Goal: Complete application form: Complete application form

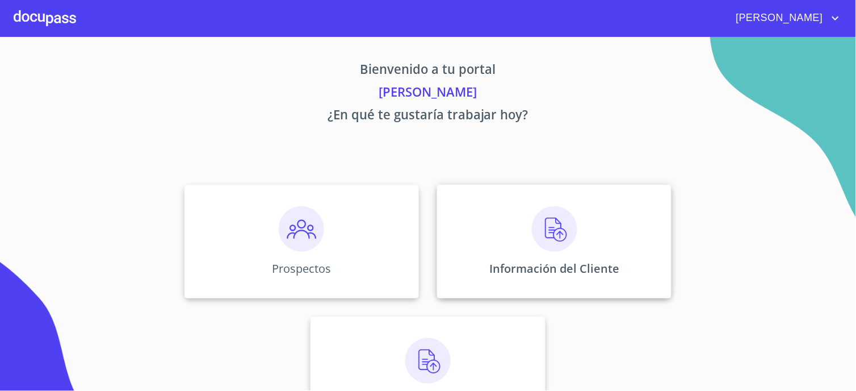
click at [537, 243] on img at bounding box center [554, 228] width 45 height 45
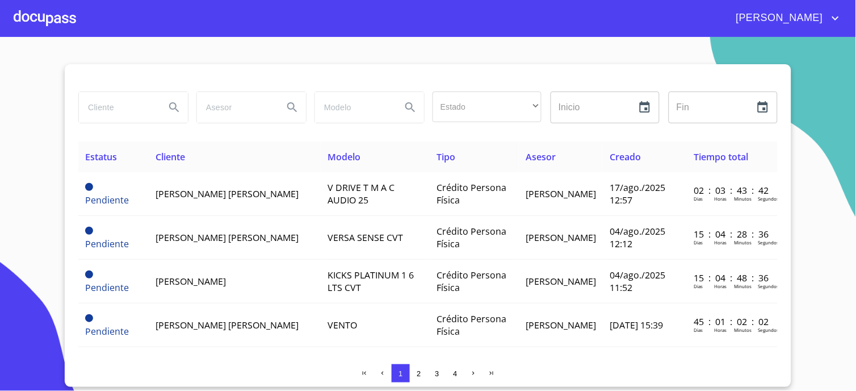
click at [53, 8] on div at bounding box center [45, 18] width 62 height 36
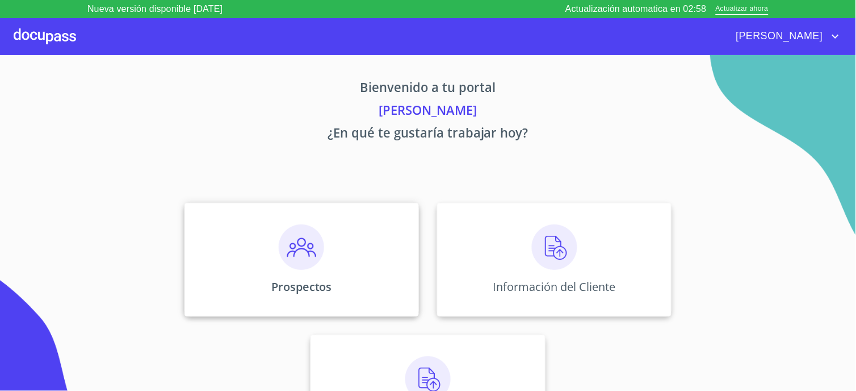
click at [317, 240] on img at bounding box center [301, 246] width 45 height 45
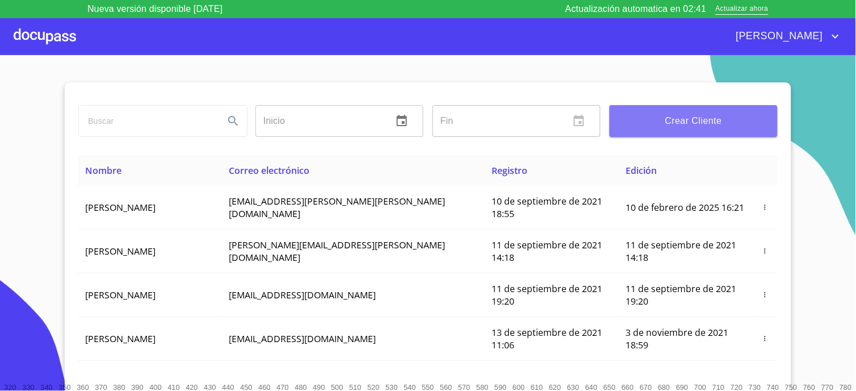
click at [706, 128] on span "Crear Cliente" at bounding box center [694, 121] width 150 height 16
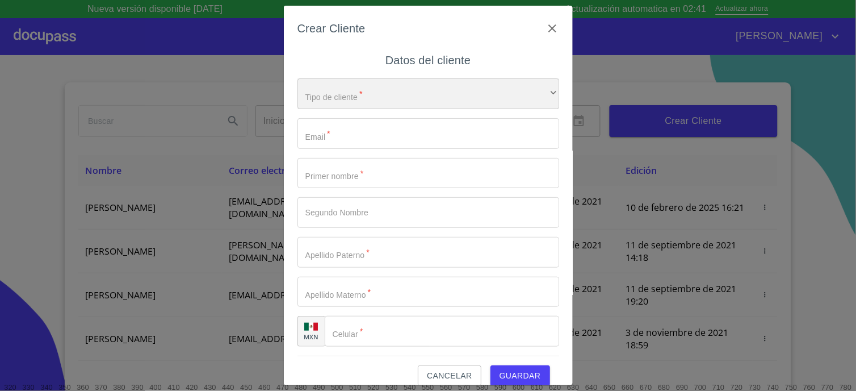
click at [367, 93] on div "​" at bounding box center [429, 93] width 262 height 31
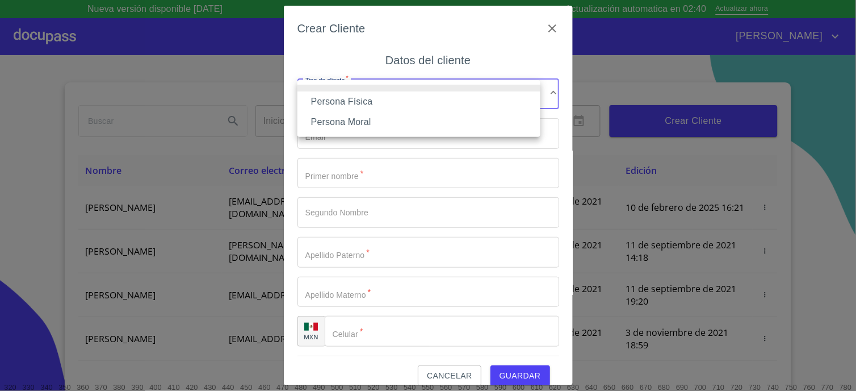
click at [346, 101] on li "Persona Física" at bounding box center [419, 101] width 243 height 20
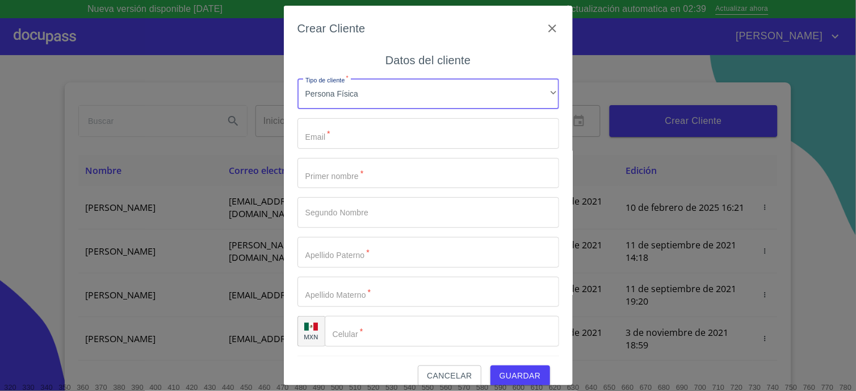
click at [342, 132] on input "Tipo de cliente   *" at bounding box center [429, 133] width 262 height 31
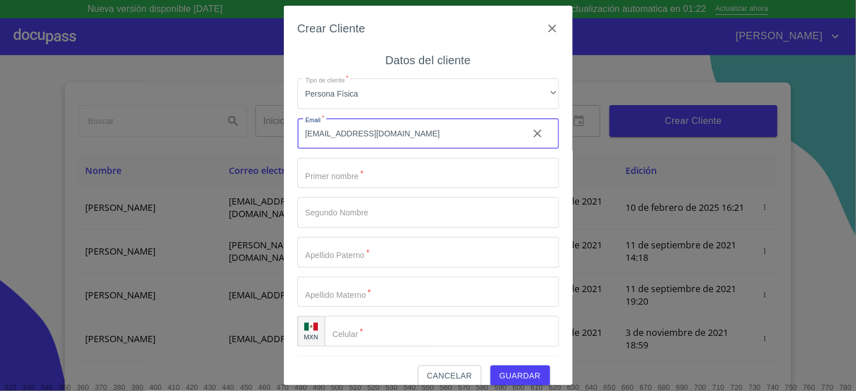
type input "[EMAIL_ADDRESS][DOMAIN_NAME]"
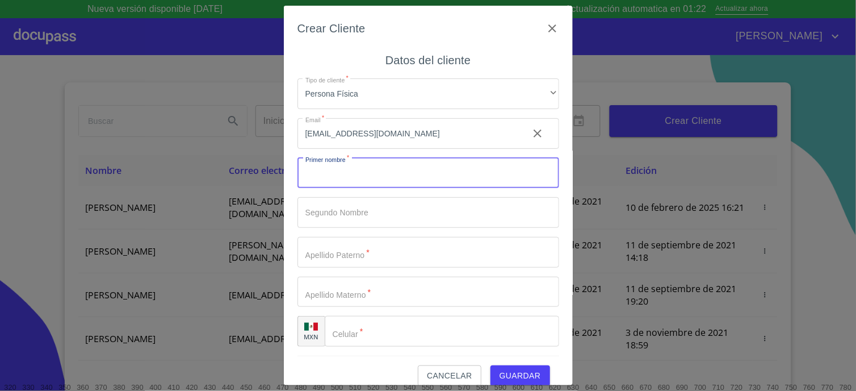
click at [388, 173] on input "Tipo de cliente   *" at bounding box center [429, 173] width 262 height 31
type input "[PERSON_NAME]"
click at [341, 189] on input "Tipo de cliente   *" at bounding box center [409, 173] width 222 height 31
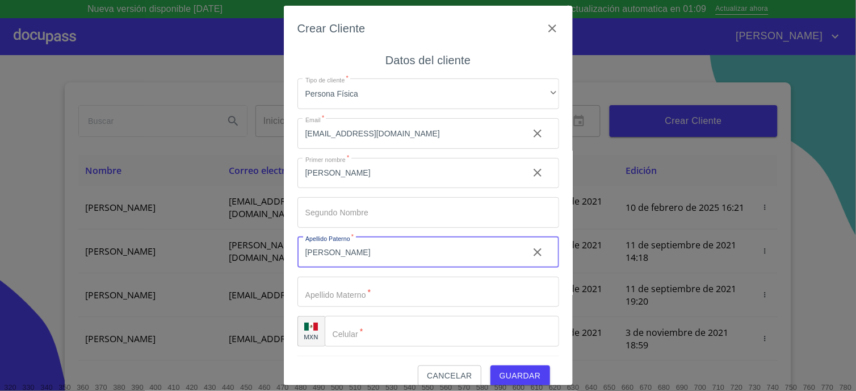
type input "[PERSON_NAME]"
click at [337, 189] on input "Tipo de cliente   *" at bounding box center [409, 173] width 222 height 31
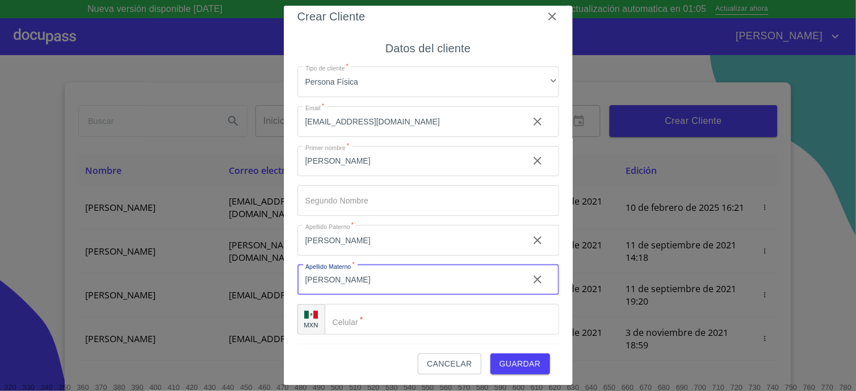
scroll to position [14, 0]
type input "[PERSON_NAME]"
click at [346, 317] on div "​" at bounding box center [442, 317] width 235 height 31
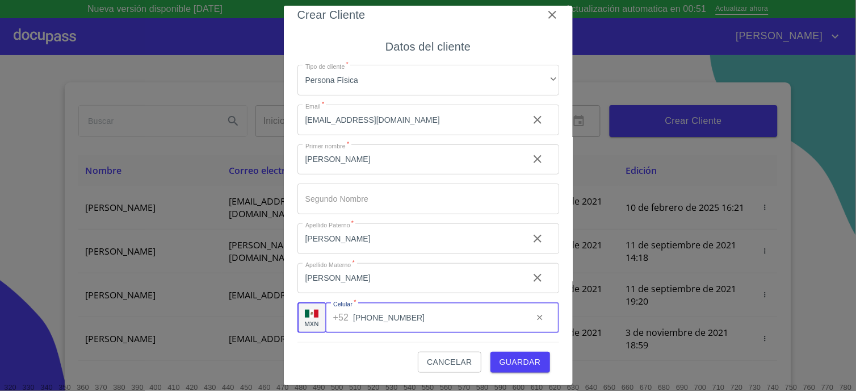
type input "[PHONE_NUMBER]"
click at [521, 358] on span "Guardar" at bounding box center [520, 362] width 41 height 14
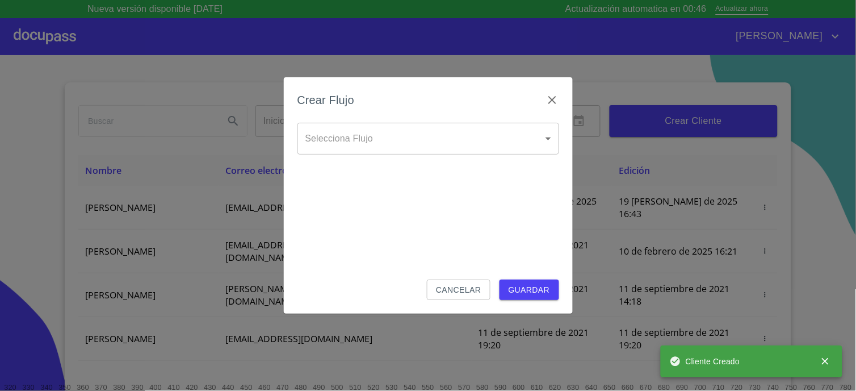
click at [356, 145] on body "Nueva versión disponible [DATE] Actualización automatica en 00:46 Actualizar ah…" at bounding box center [428, 195] width 856 height 391
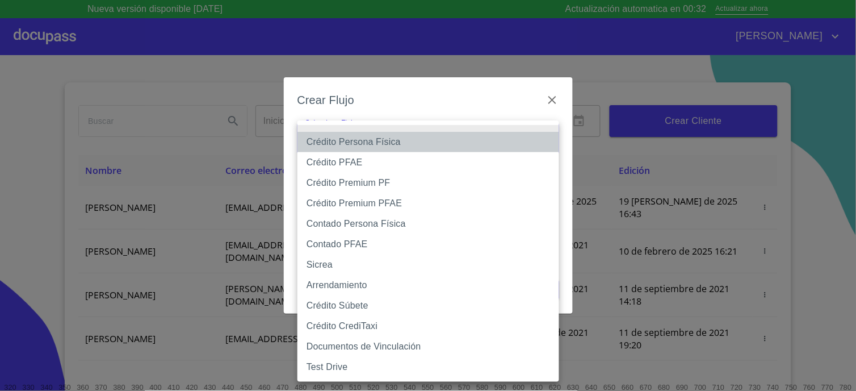
click at [356, 145] on li "Crédito Persona Física" at bounding box center [429, 142] width 262 height 20
type input "6009fb3c7d1714eb8809aa97"
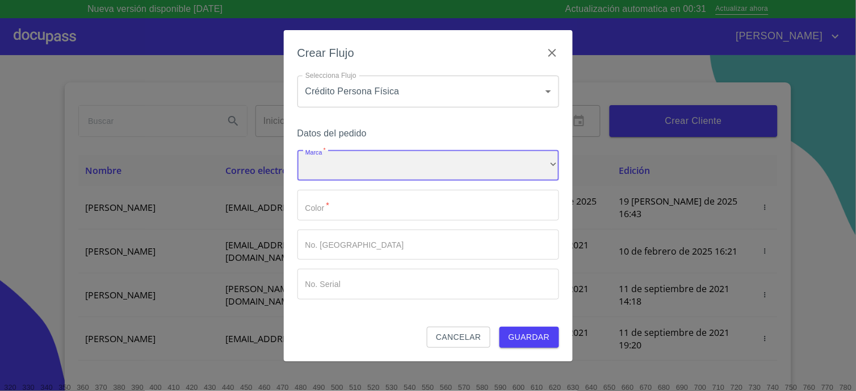
click at [353, 162] on div "​" at bounding box center [429, 165] width 262 height 31
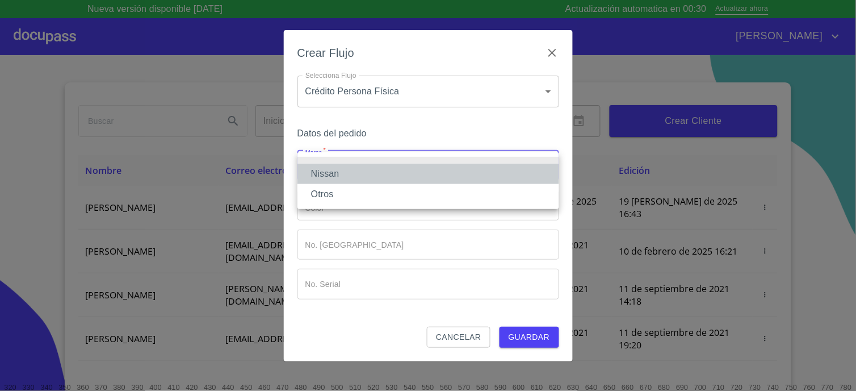
click at [352, 168] on li "Nissan" at bounding box center [429, 174] width 262 height 20
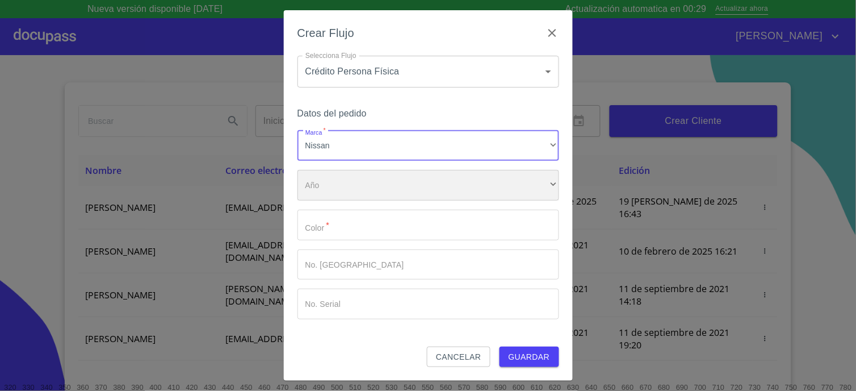
click at [350, 189] on div "​" at bounding box center [429, 185] width 262 height 31
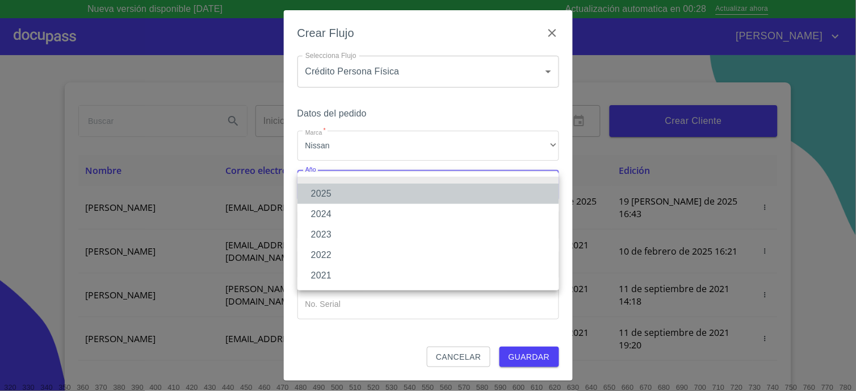
click at [336, 192] on li "2025" at bounding box center [429, 193] width 262 height 20
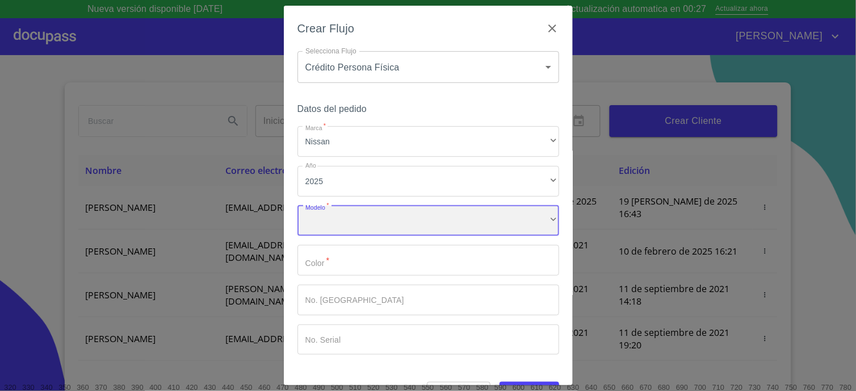
click at [342, 213] on div "​" at bounding box center [429, 221] width 262 height 31
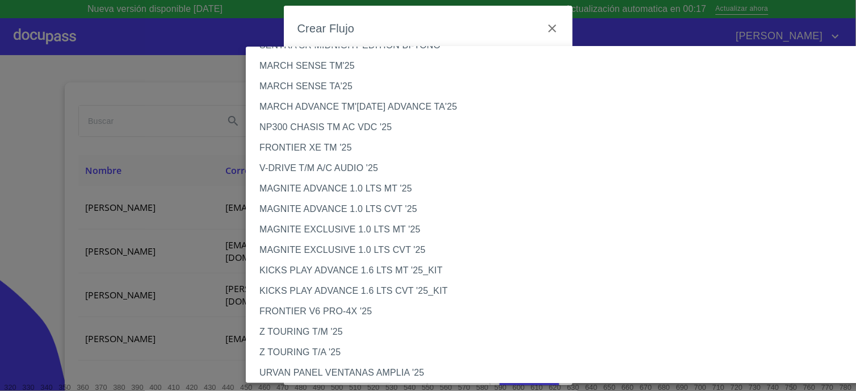
scroll to position [22, 0]
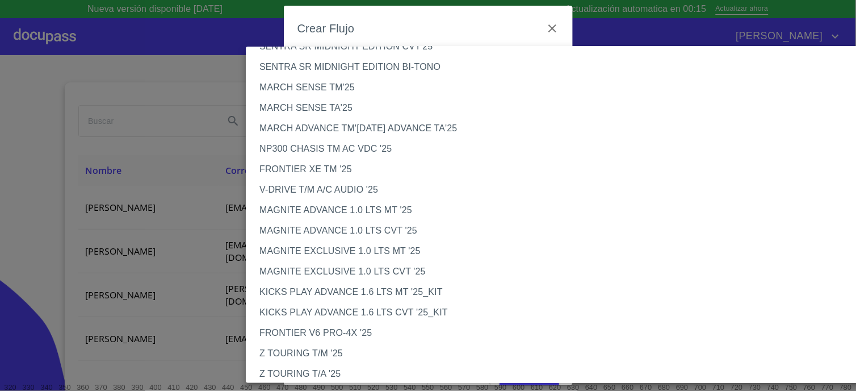
click at [309, 148] on li "NP300 CHASIS TM AC VDC '25" at bounding box center [564, 149] width 637 height 20
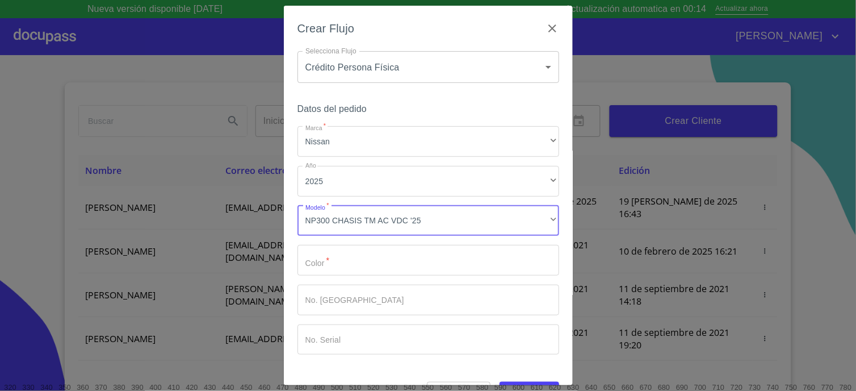
click at [325, 264] on input "Marca   *" at bounding box center [429, 260] width 262 height 31
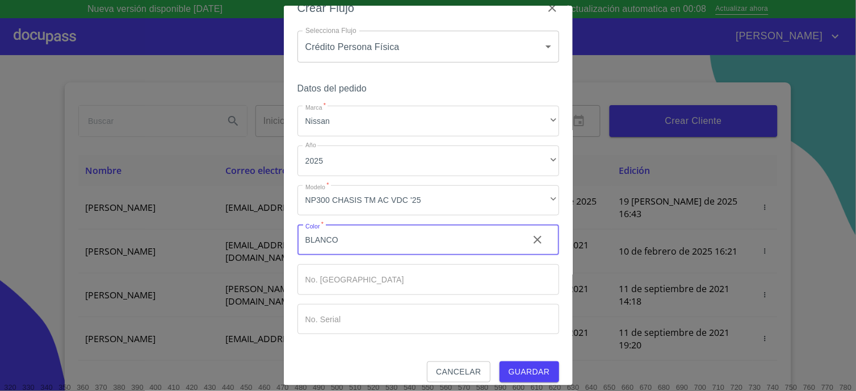
scroll to position [30, 0]
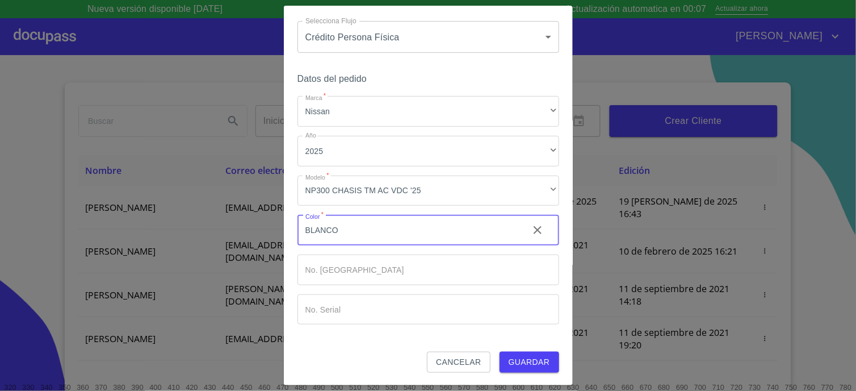
type input "BLANCO"
click at [524, 352] on button "Guardar" at bounding box center [530, 361] width 60 height 21
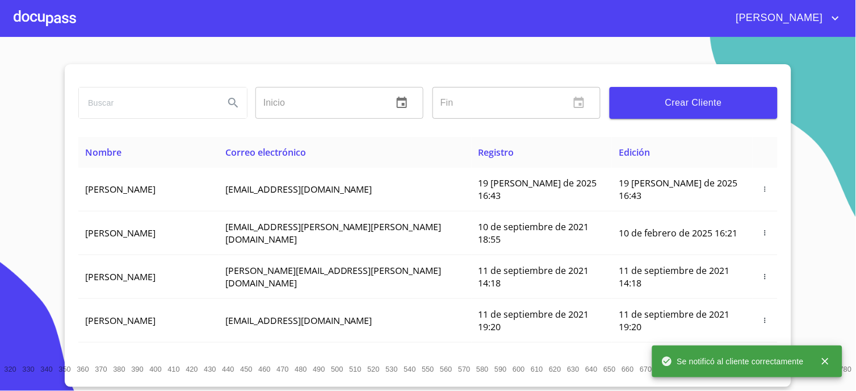
click at [66, 48] on section "Inicio ​ Fin ​ Crear Cliente Nombre Correo electrónico Registro Edición [PERSON…" at bounding box center [428, 214] width 856 height 354
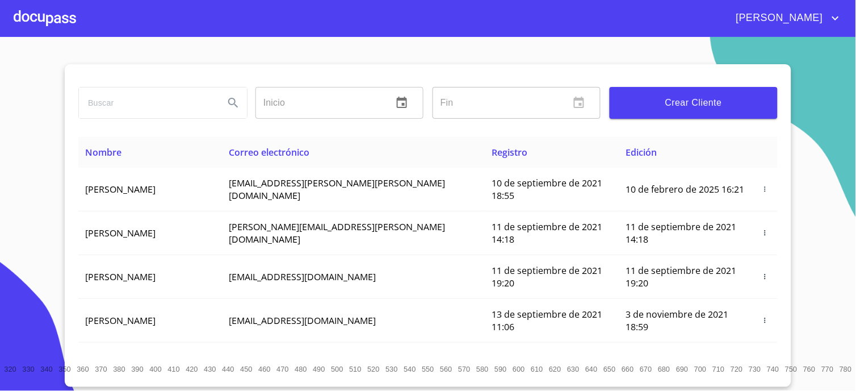
click at [49, 11] on div at bounding box center [45, 18] width 62 height 36
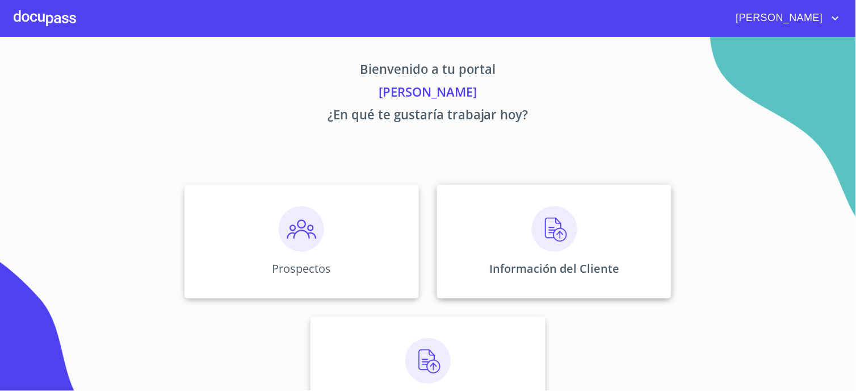
click at [541, 226] on img at bounding box center [554, 228] width 45 height 45
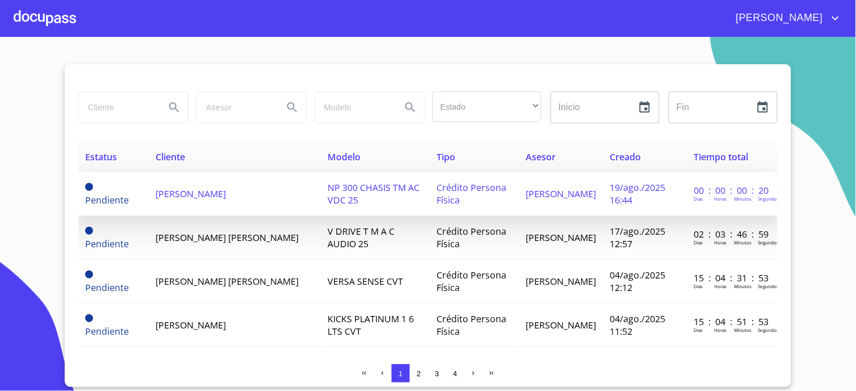
click at [178, 187] on span "[PERSON_NAME]" at bounding box center [191, 193] width 70 height 12
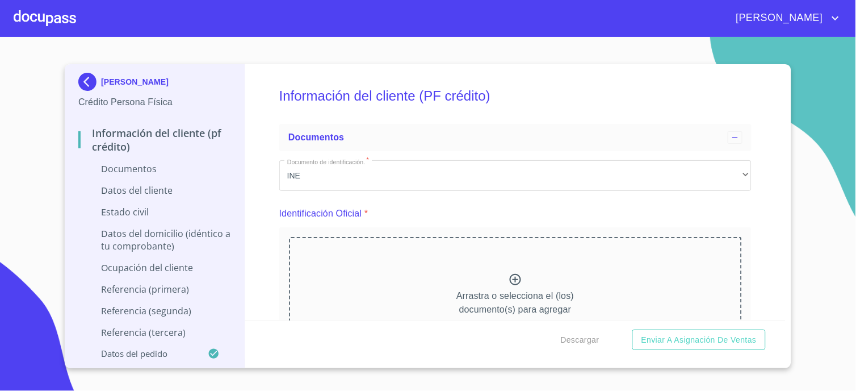
scroll to position [252, 0]
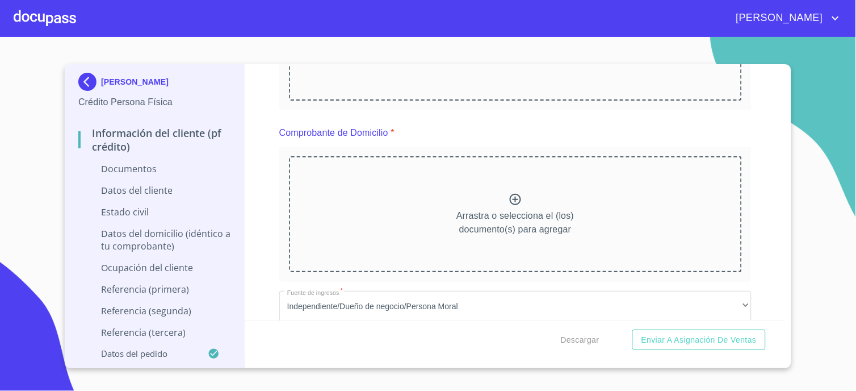
click at [512, 198] on icon at bounding box center [516, 199] width 14 height 14
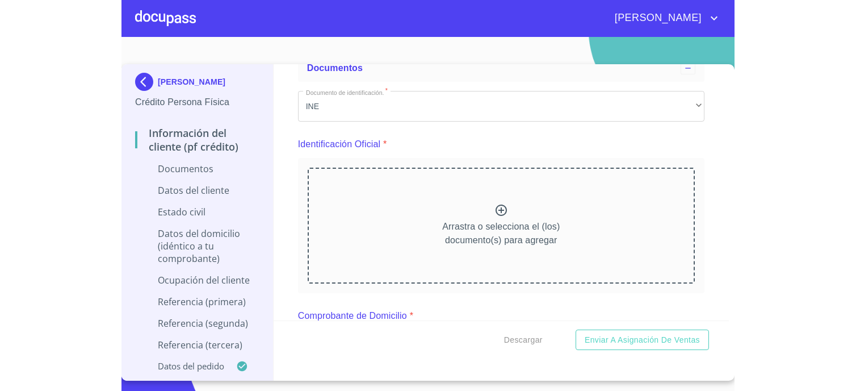
scroll to position [63, 0]
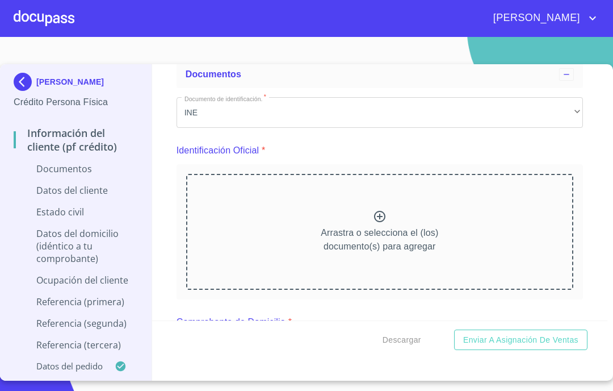
click at [373, 215] on icon at bounding box center [380, 217] width 14 height 14
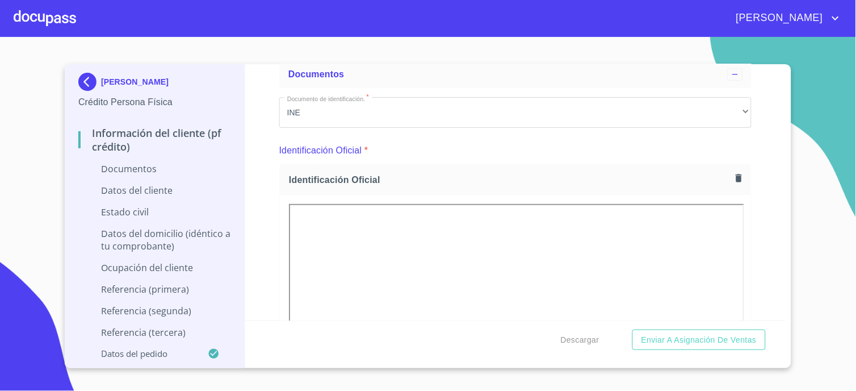
click at [271, 293] on div "Información del cliente (PF crédito) Documentos Documento de identificación.   …" at bounding box center [515, 192] width 541 height 256
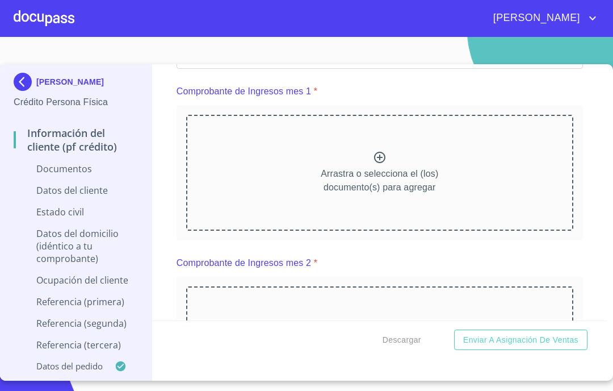
scroll to position [1072, 0]
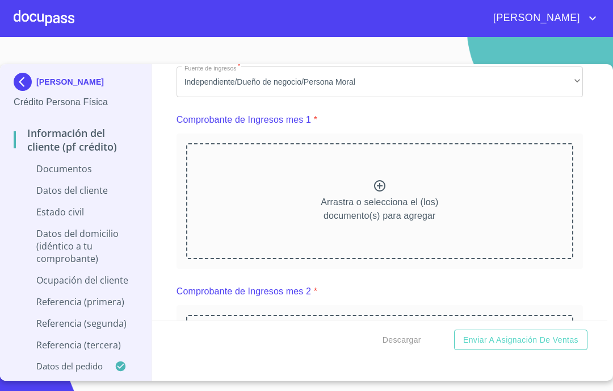
click at [373, 184] on icon at bounding box center [380, 186] width 14 height 14
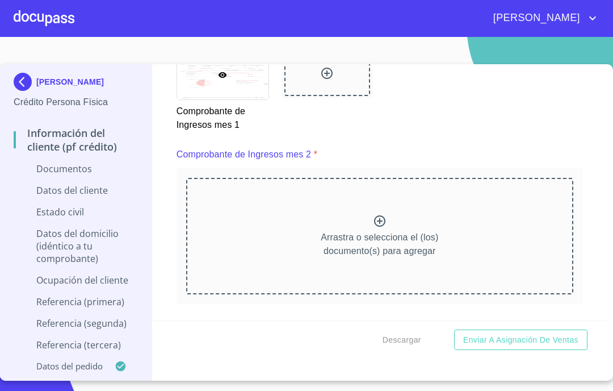
scroll to position [1514, 0]
click at [373, 216] on icon at bounding box center [380, 220] width 14 height 14
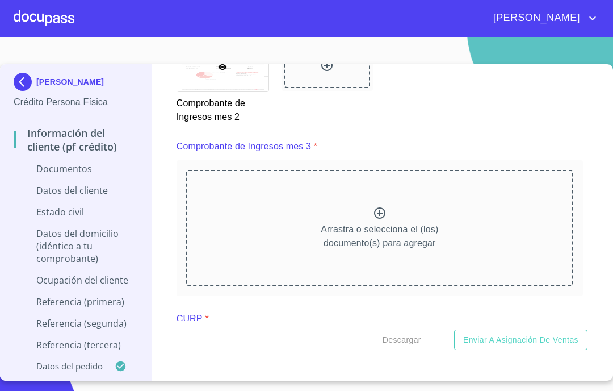
scroll to position [2082, 0]
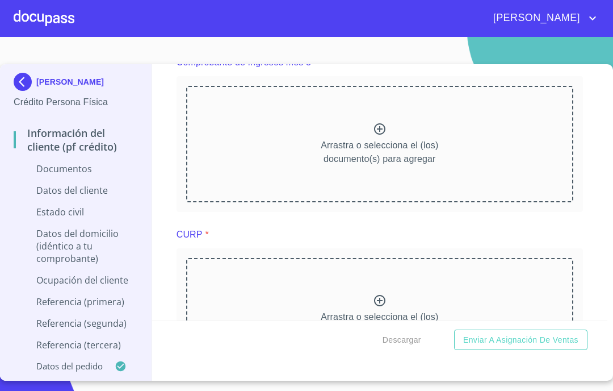
click at [373, 125] on icon at bounding box center [380, 129] width 14 height 14
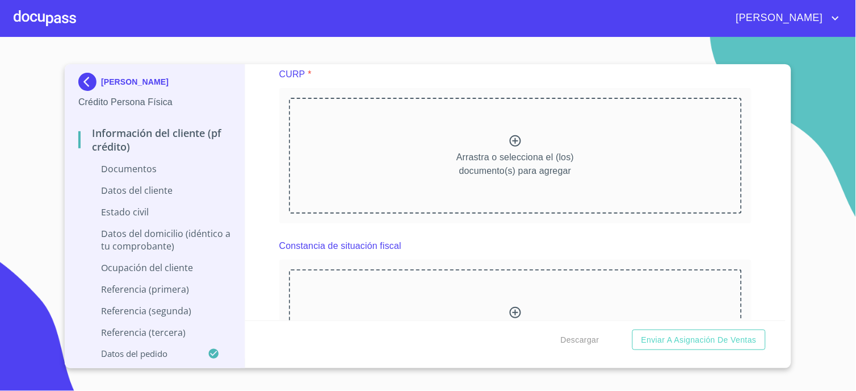
scroll to position [2649, 0]
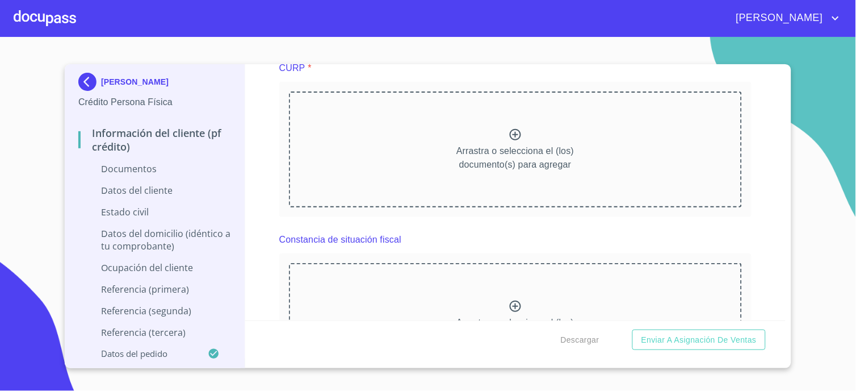
click at [514, 131] on icon at bounding box center [516, 135] width 14 height 14
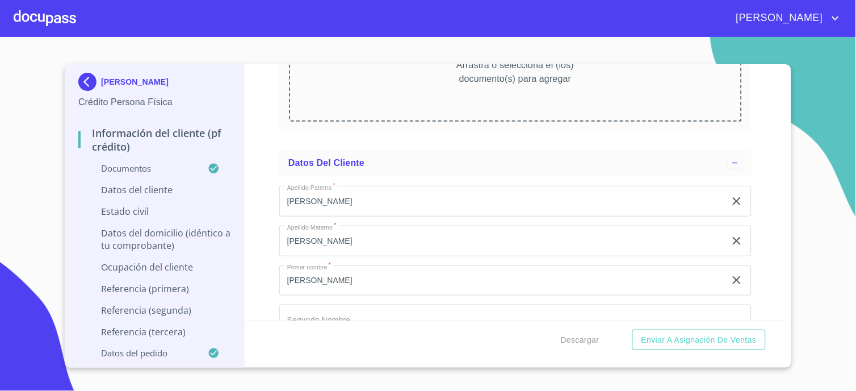
scroll to position [3343, 0]
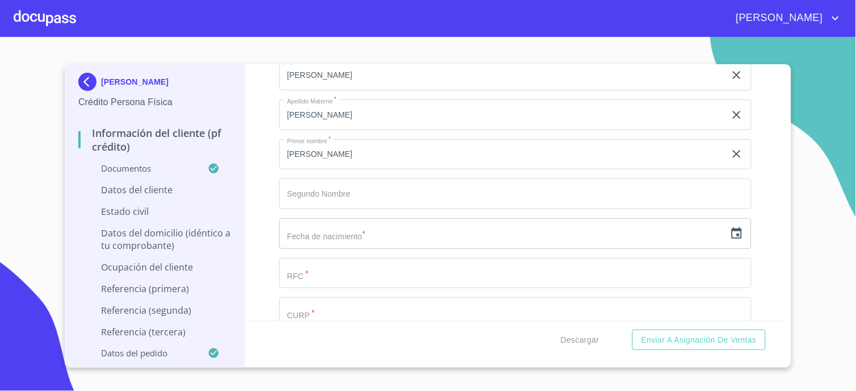
click at [304, 232] on input "text" at bounding box center [502, 233] width 446 height 31
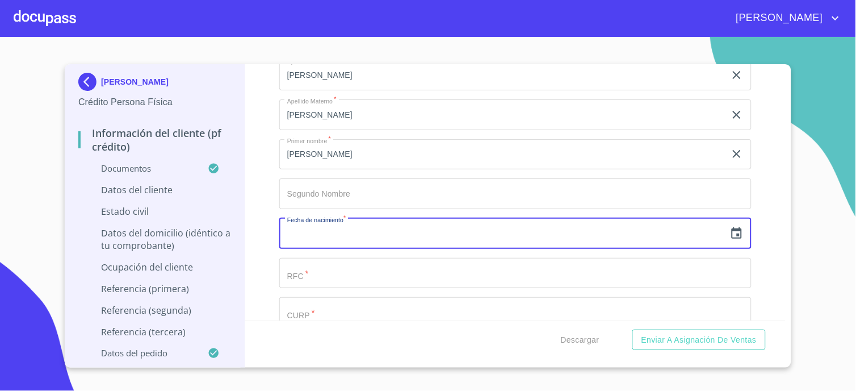
click at [730, 227] on icon "button" at bounding box center [737, 234] width 14 height 14
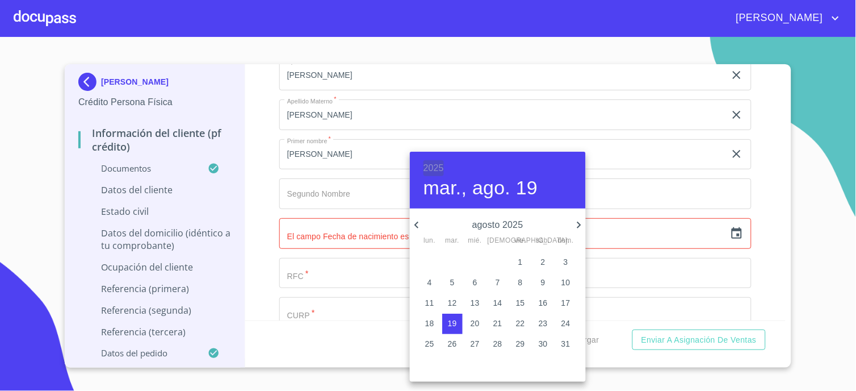
click at [432, 166] on h6 "2025" at bounding box center [434, 168] width 20 height 16
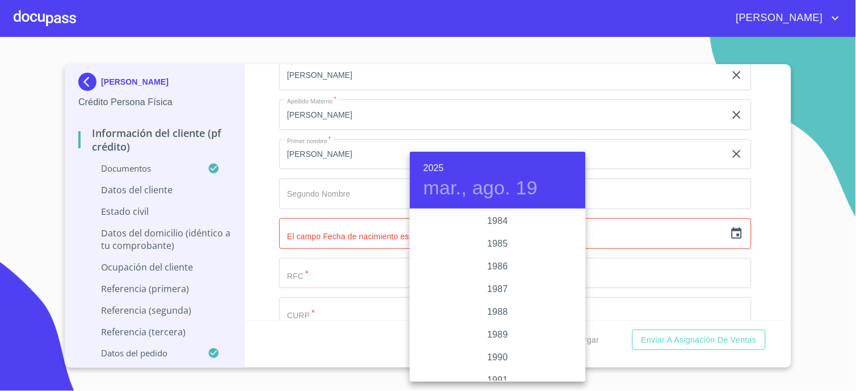
scroll to position [1320, 0]
click at [501, 261] on div "1985" at bounding box center [498, 264] width 176 height 23
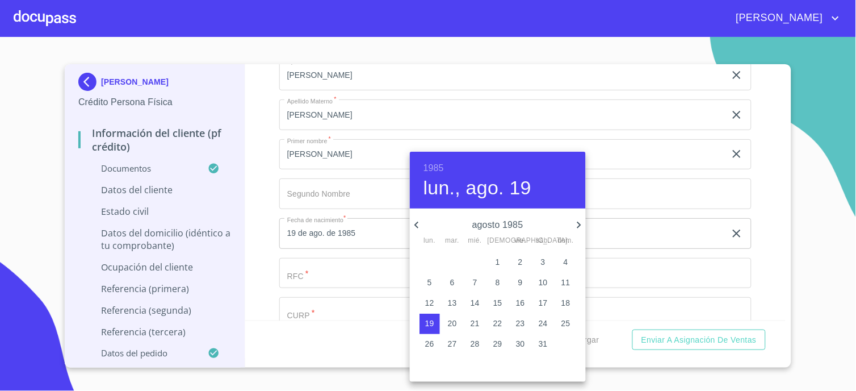
click at [418, 224] on icon "button" at bounding box center [417, 225] width 14 height 14
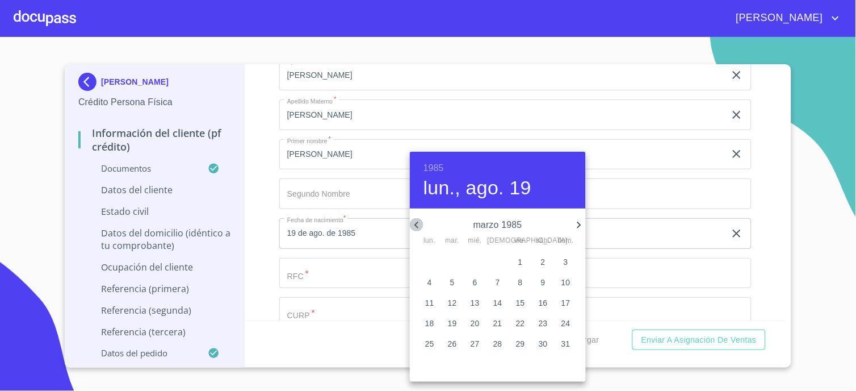
click at [418, 224] on icon "button" at bounding box center [417, 225] width 14 height 14
click at [476, 280] on p "6" at bounding box center [475, 282] width 5 height 11
type input "6 de feb. de 1985"
click at [370, 277] on div at bounding box center [428, 195] width 856 height 391
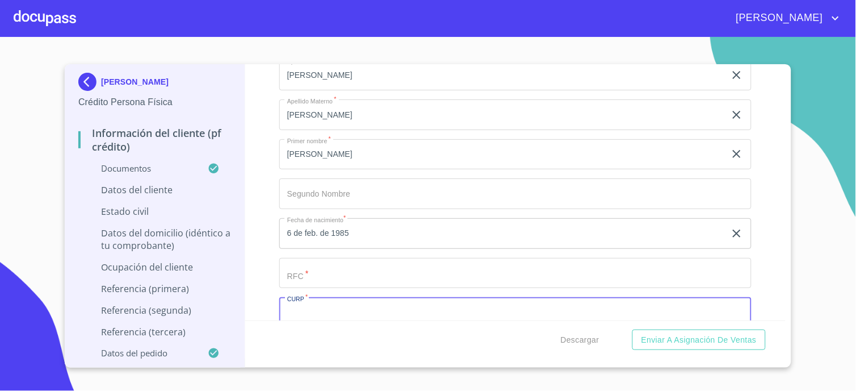
click at [345, 303] on input "Documento de identificación.   *" at bounding box center [515, 312] width 472 height 31
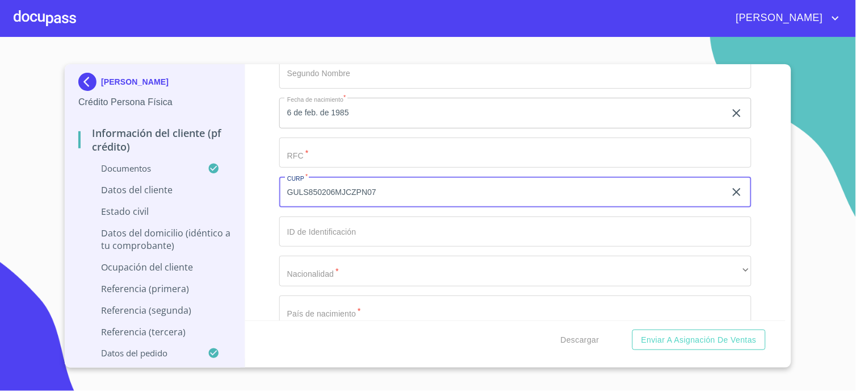
scroll to position [3470, 0]
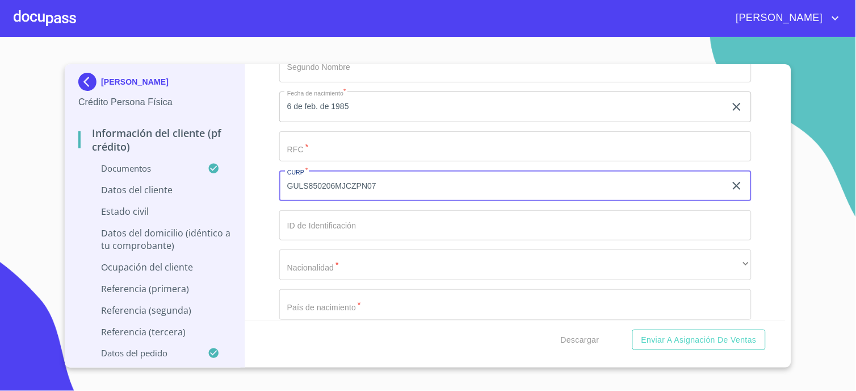
type input "GULS850206MJCZPN07"
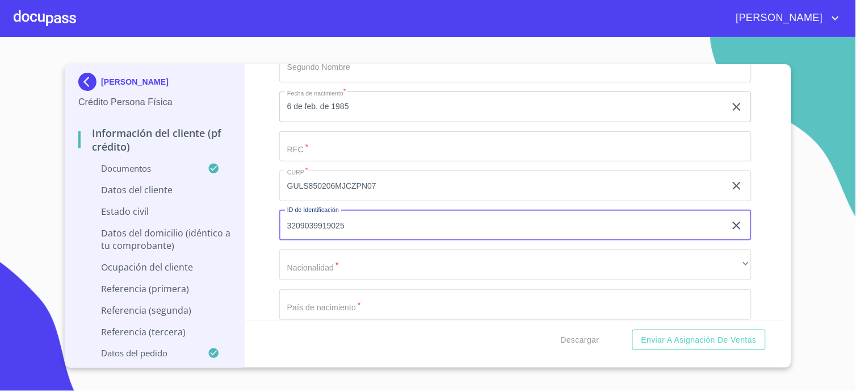
type input "3209039919025"
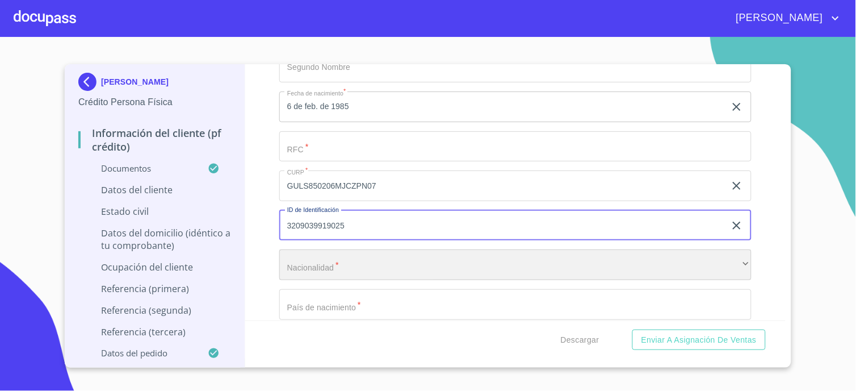
click at [315, 259] on div "​" at bounding box center [515, 264] width 472 height 31
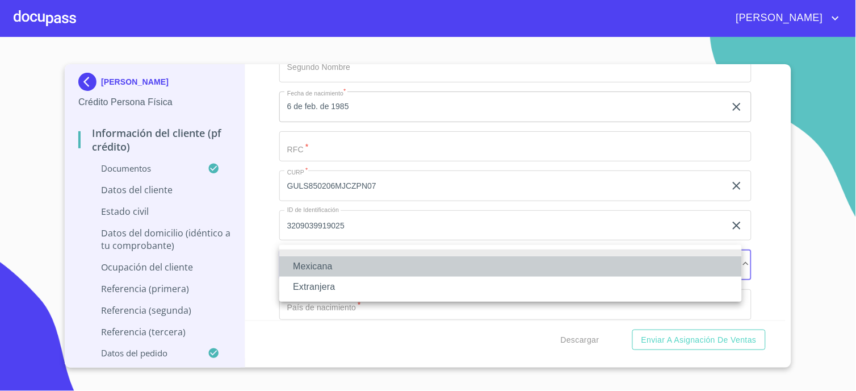
click at [318, 262] on li "Mexicana" at bounding box center [510, 266] width 463 height 20
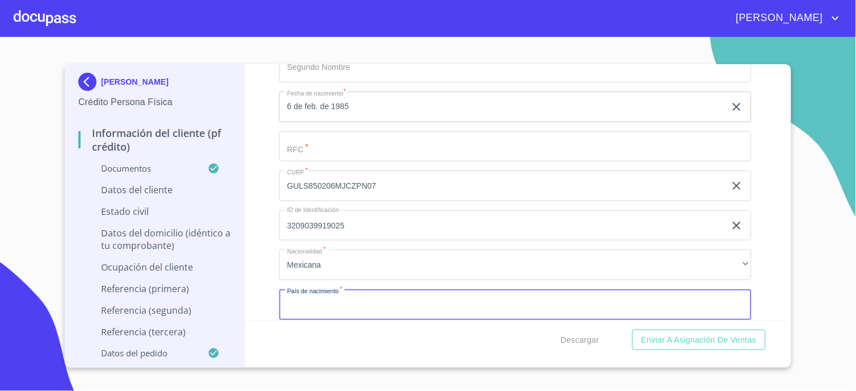
click at [322, 295] on input "Documento de identificación.   *" at bounding box center [515, 304] width 472 height 31
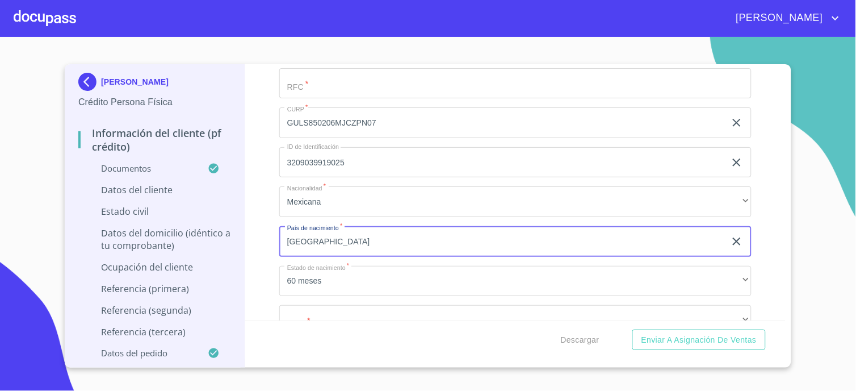
type input "MEXICO"
click at [277, 294] on div "Información del cliente (PF crédito) Documentos Documento de identificación.   …" at bounding box center [515, 192] width 541 height 256
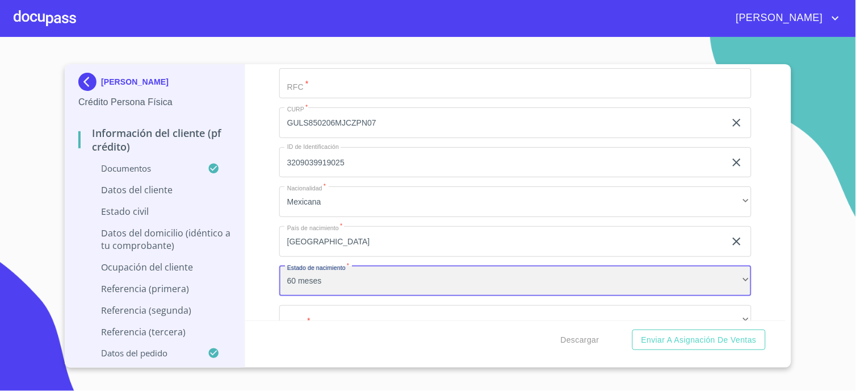
click at [315, 274] on div "60 meses" at bounding box center [515, 281] width 472 height 31
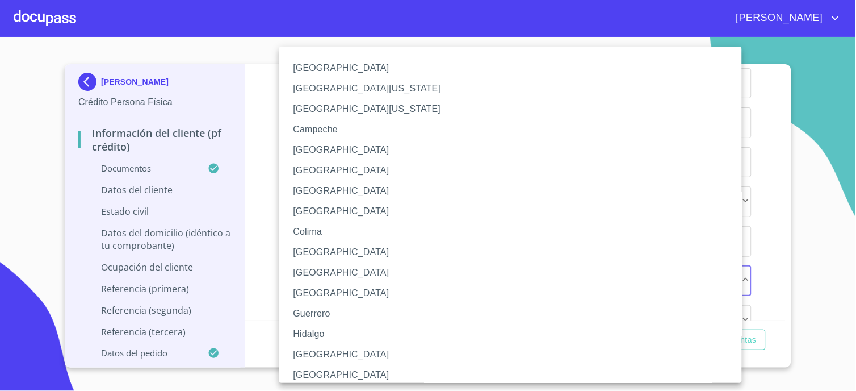
click at [265, 265] on div at bounding box center [428, 195] width 856 height 391
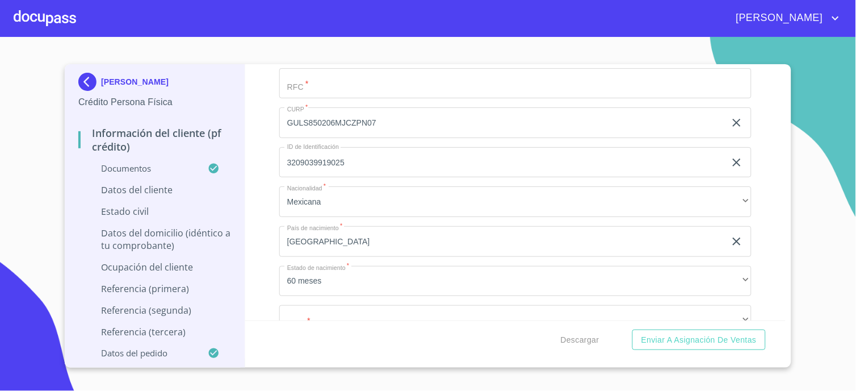
click at [258, 226] on div "Información del cliente (PF crédito) Documentos Documento de identificación.   …" at bounding box center [515, 192] width 541 height 256
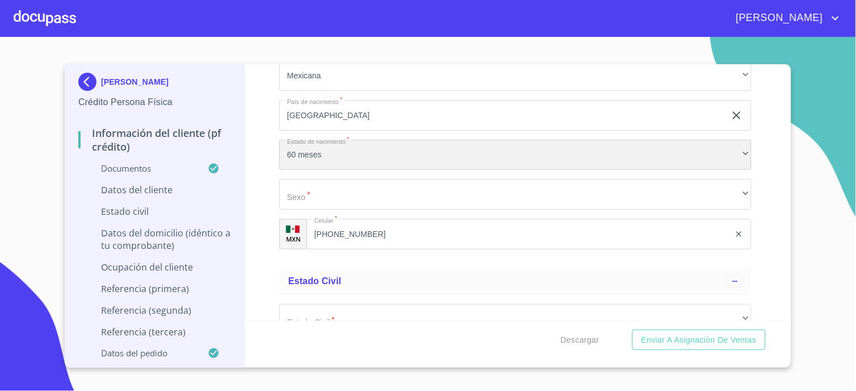
click at [320, 146] on div "60 meses" at bounding box center [515, 155] width 472 height 31
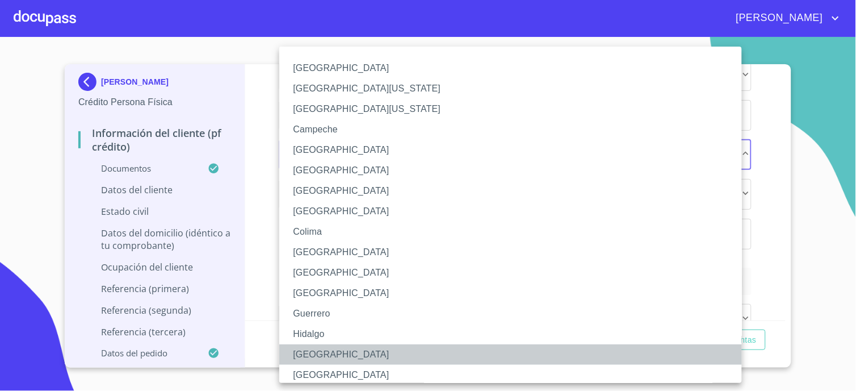
click at [315, 349] on li "Jalisco" at bounding box center [515, 354] width 472 height 20
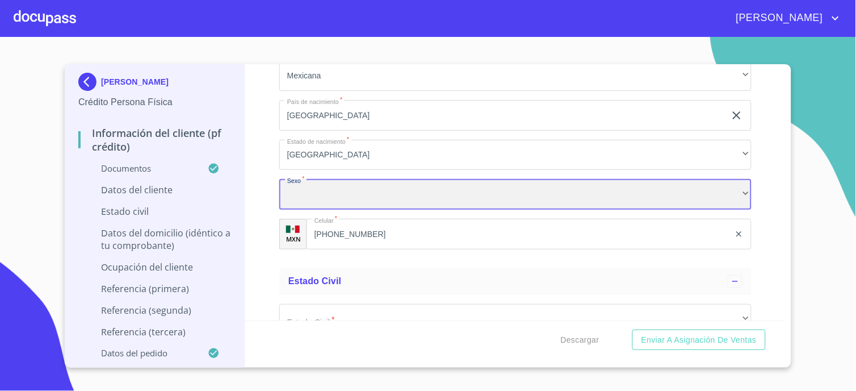
click at [308, 189] on div "​" at bounding box center [515, 194] width 472 height 31
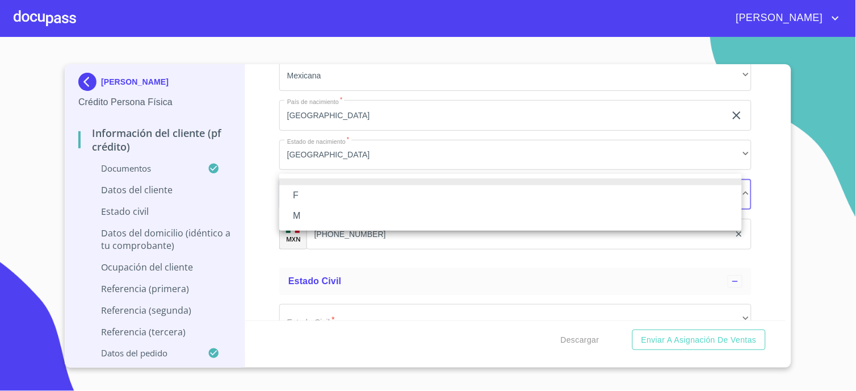
click at [308, 194] on li "F" at bounding box center [510, 195] width 463 height 20
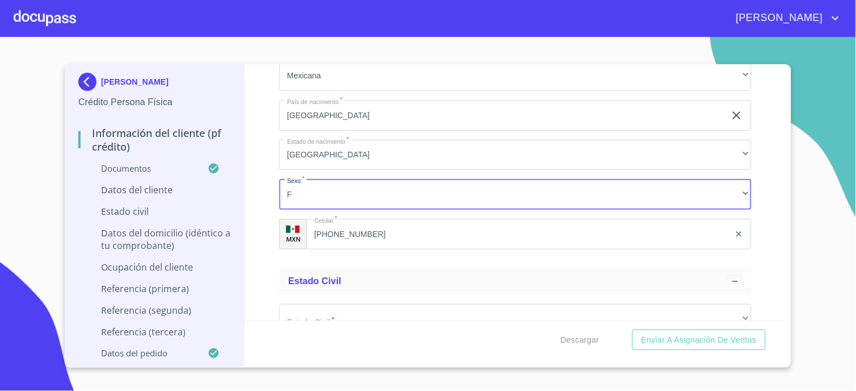
click at [265, 225] on div "Información del cliente (PF crédito) Documentos Documento de identificación.   …" at bounding box center [515, 192] width 541 height 256
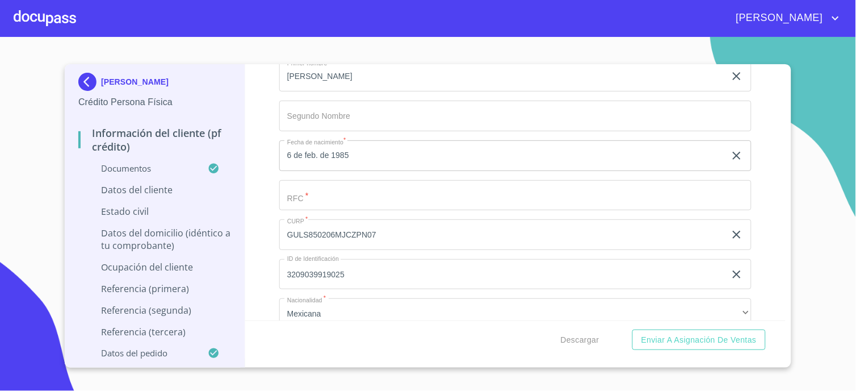
scroll to position [3407, 0]
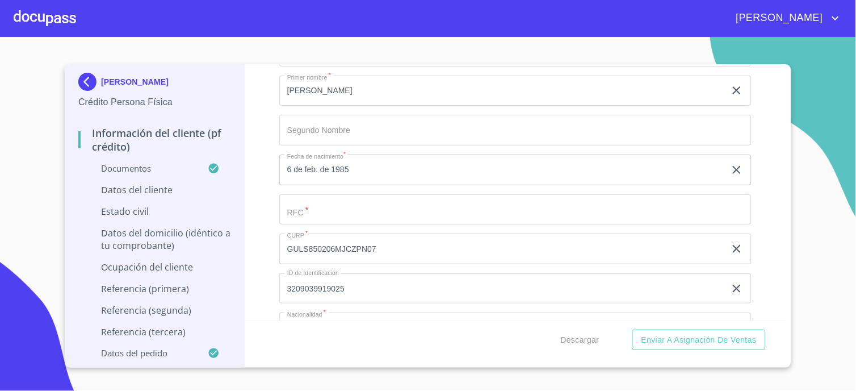
click at [309, 27] on input "Documento de identificación.   *" at bounding box center [502, 11] width 446 height 31
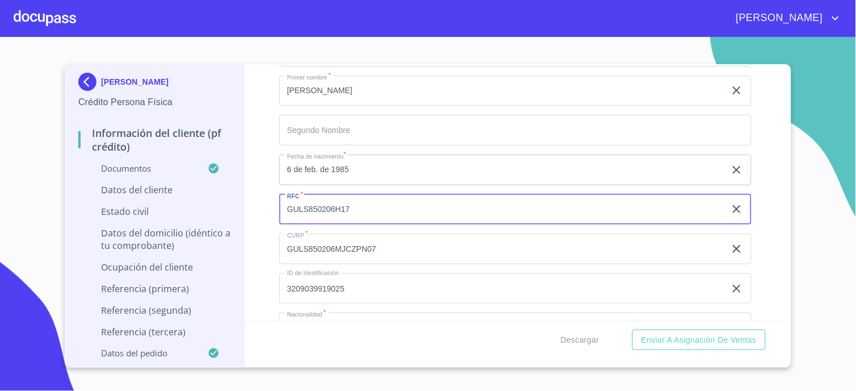
type input "GULS850206H17"
click at [259, 245] on div "Información del cliente (PF crédito) Documentos Documento de identificación.   …" at bounding box center [515, 192] width 541 height 256
